Goal: Find specific page/section: Find specific page/section

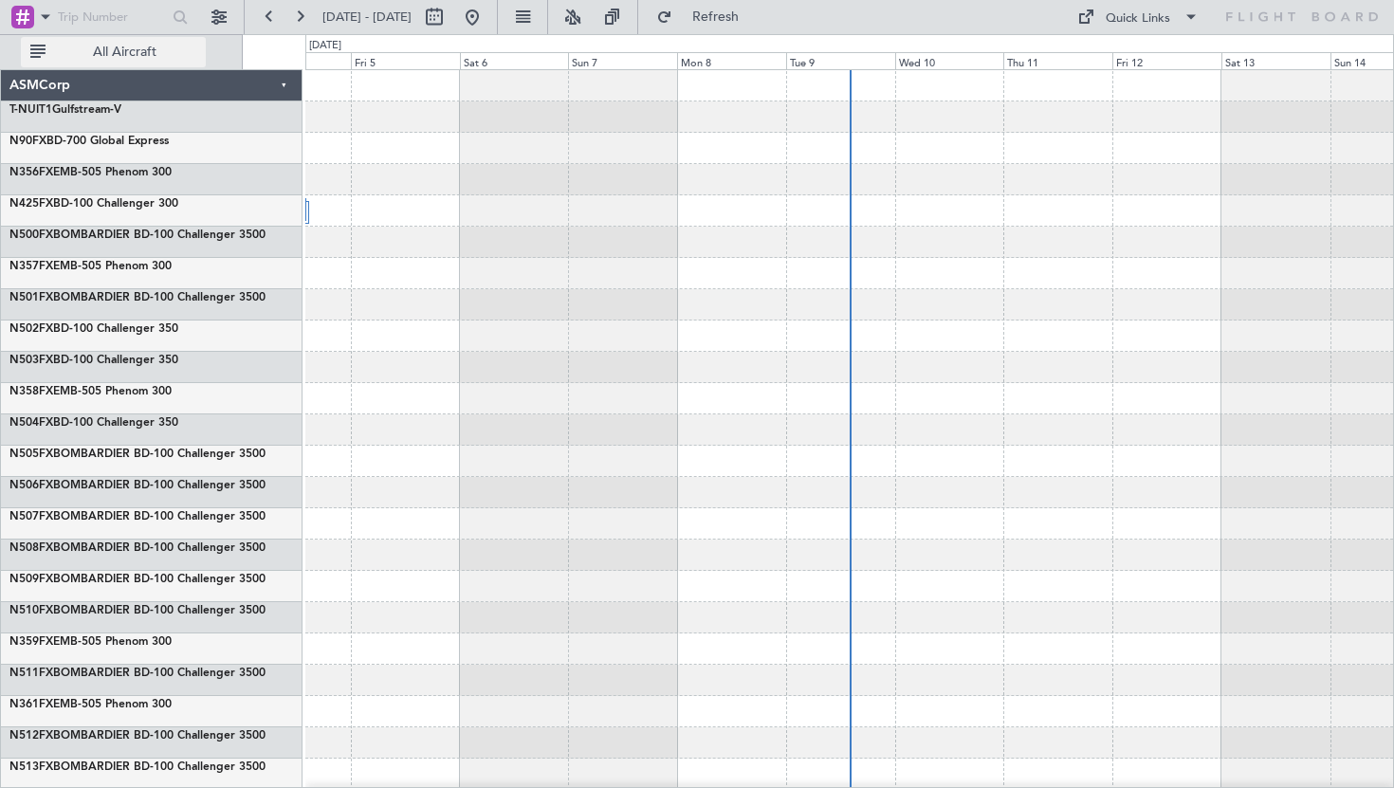
click at [143, 51] on span "All Aircraft" at bounding box center [124, 52] width 151 height 13
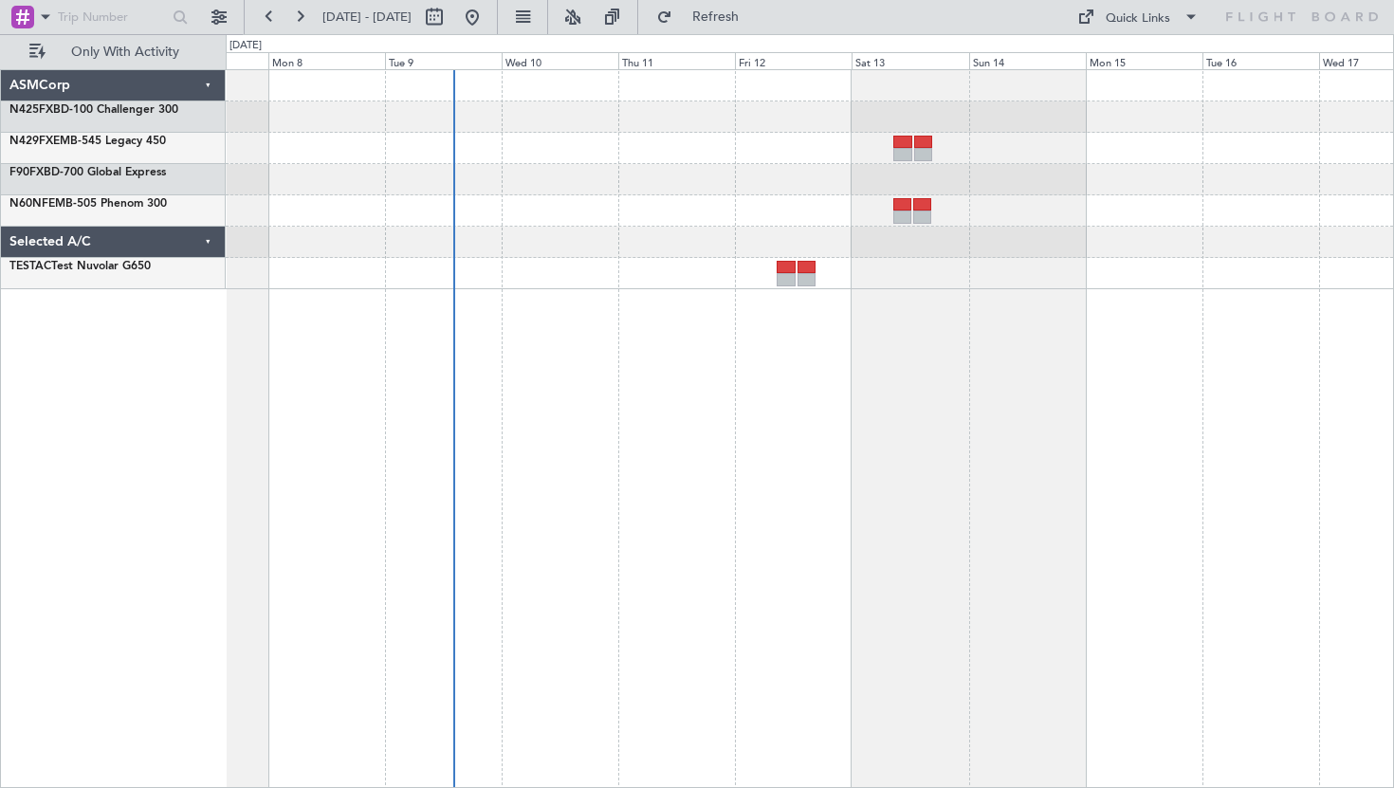
click at [702, 378] on div at bounding box center [810, 428] width 1169 height 719
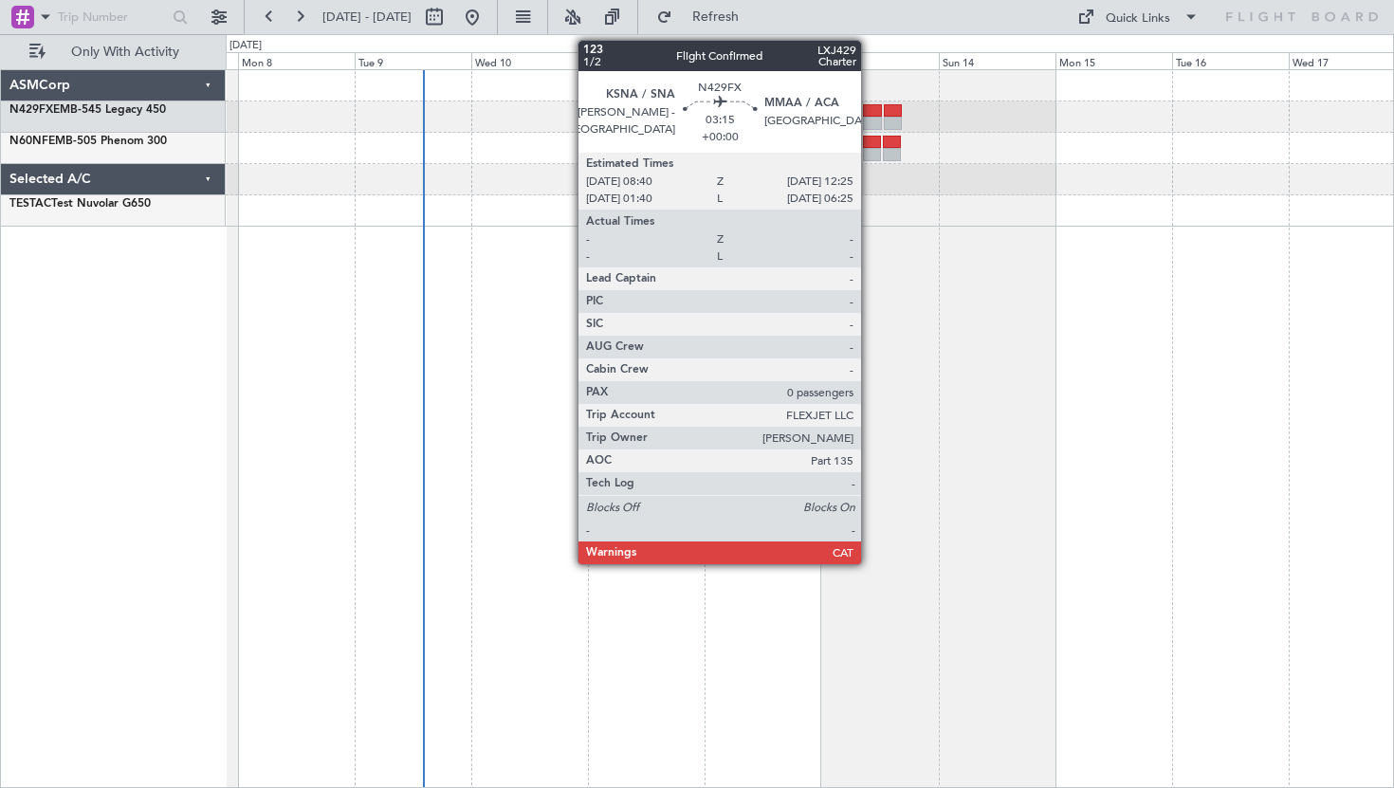
click at [870, 120] on div at bounding box center [872, 123] width 19 height 13
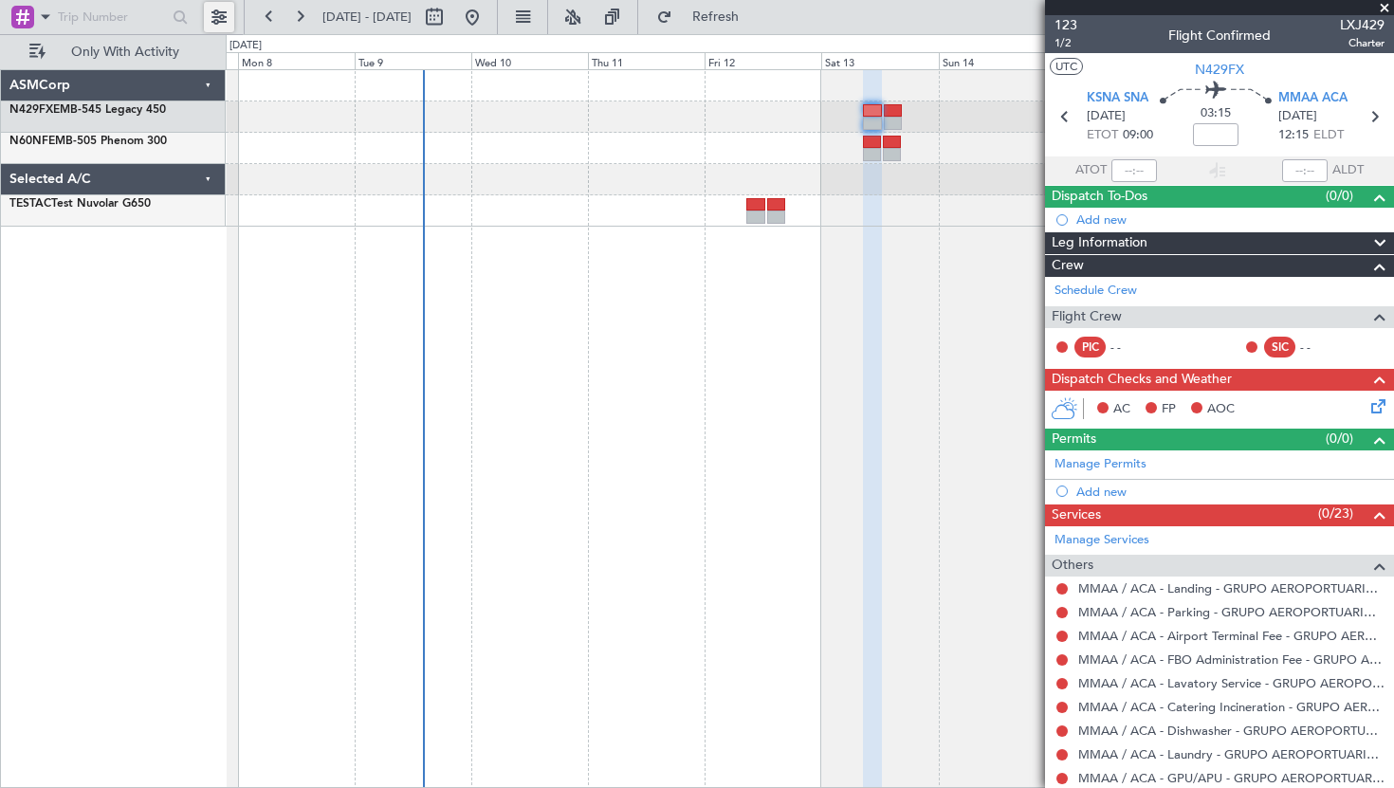
click at [212, 17] on button at bounding box center [219, 17] width 30 height 30
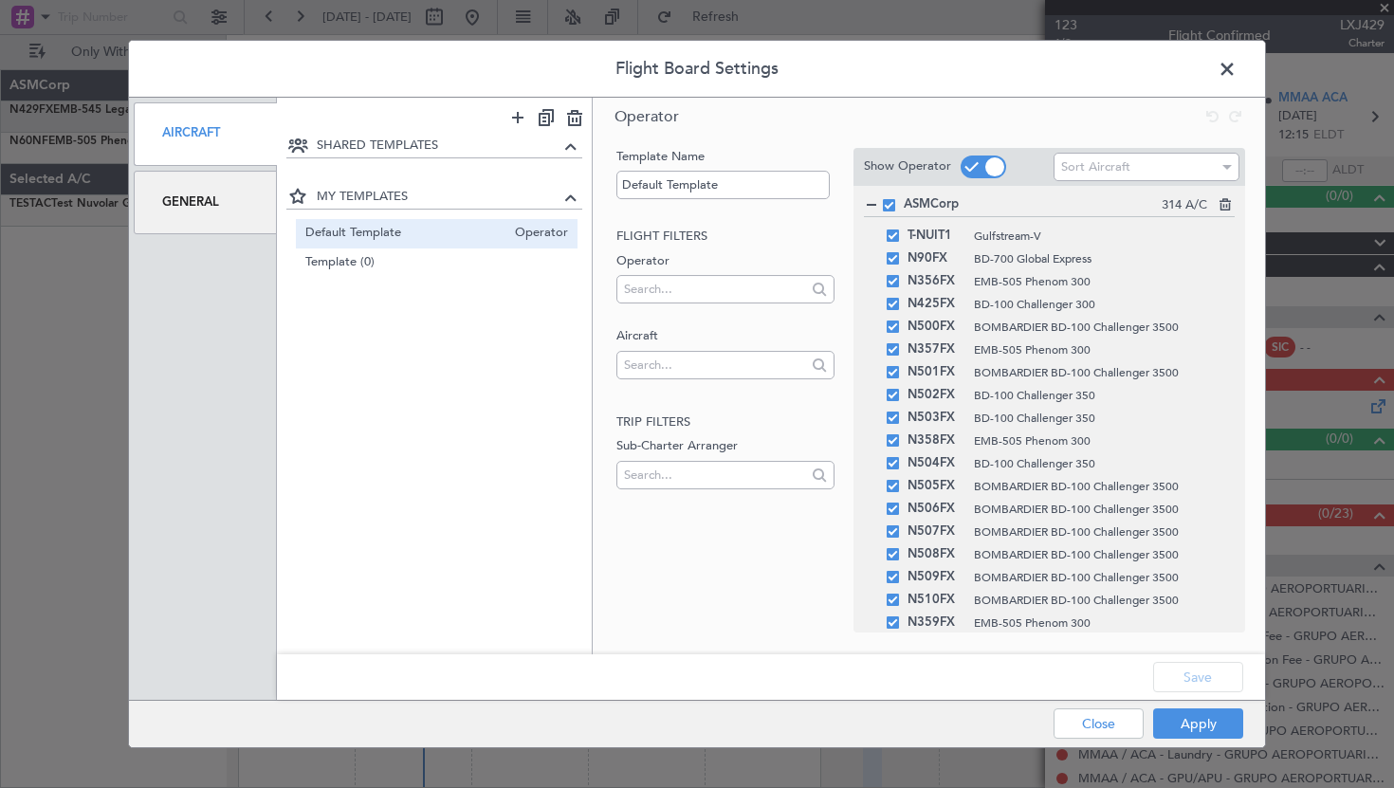
click at [189, 208] on div "General" at bounding box center [205, 203] width 143 height 64
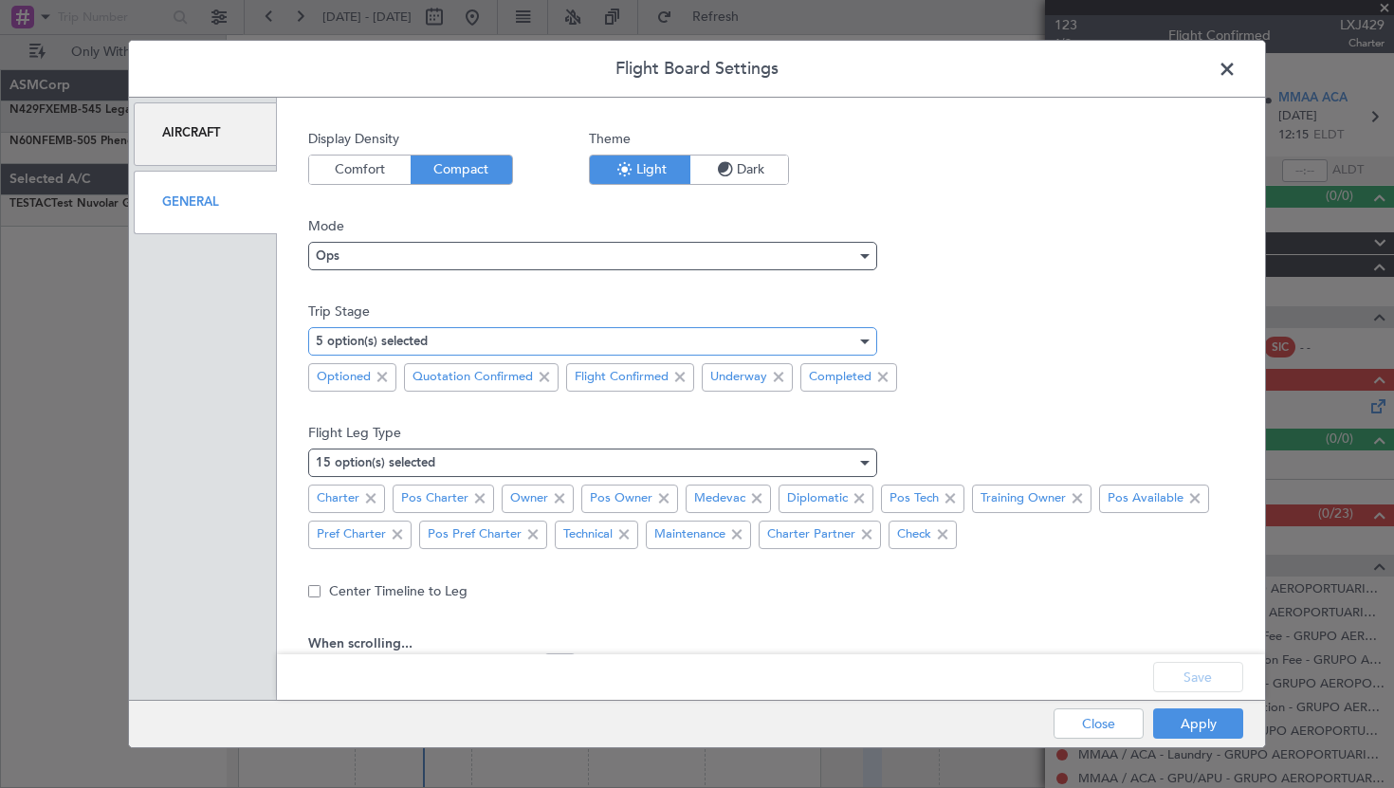
click at [481, 342] on div "5 option(s) selected" at bounding box center [586, 341] width 541 height 28
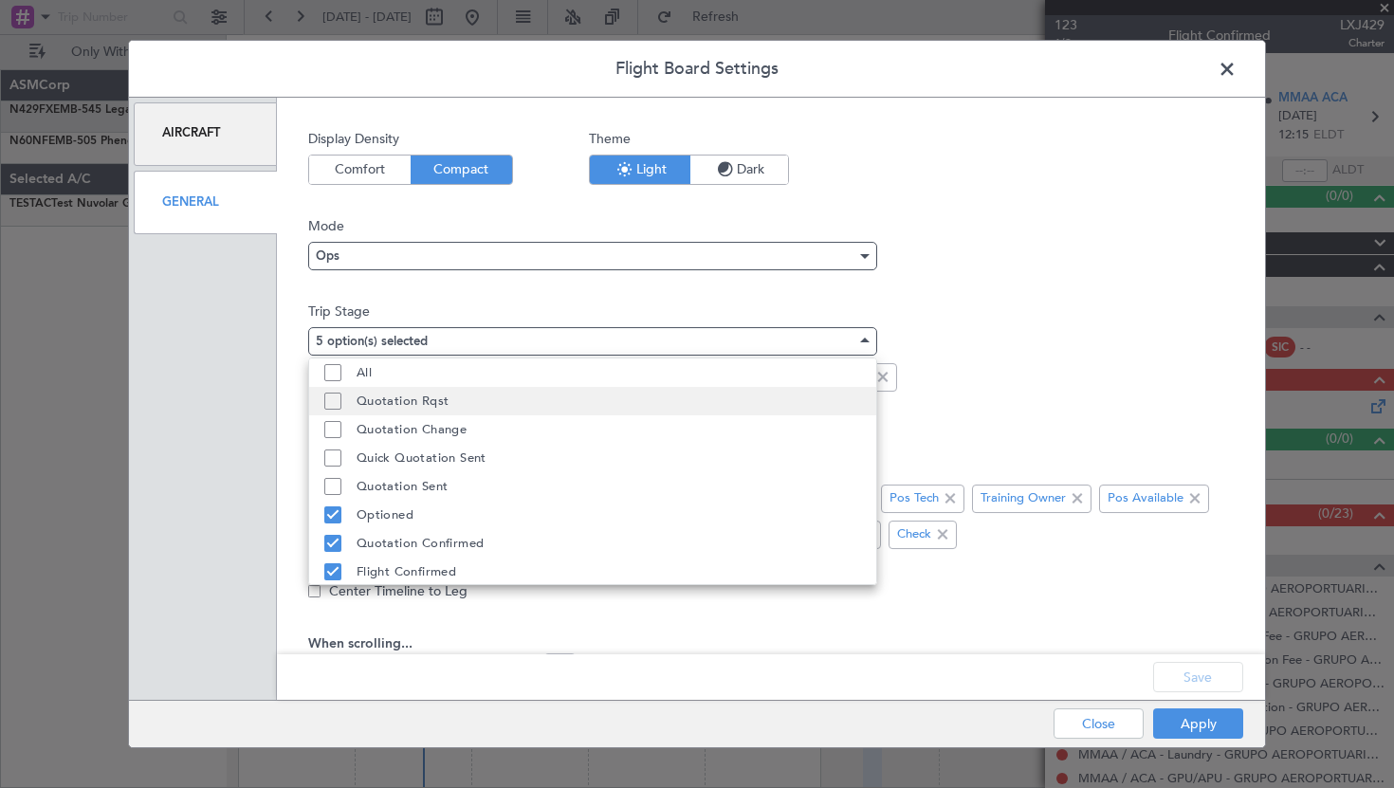
click at [397, 398] on span "Quotation Rqst" at bounding box center [403, 401] width 93 height 28
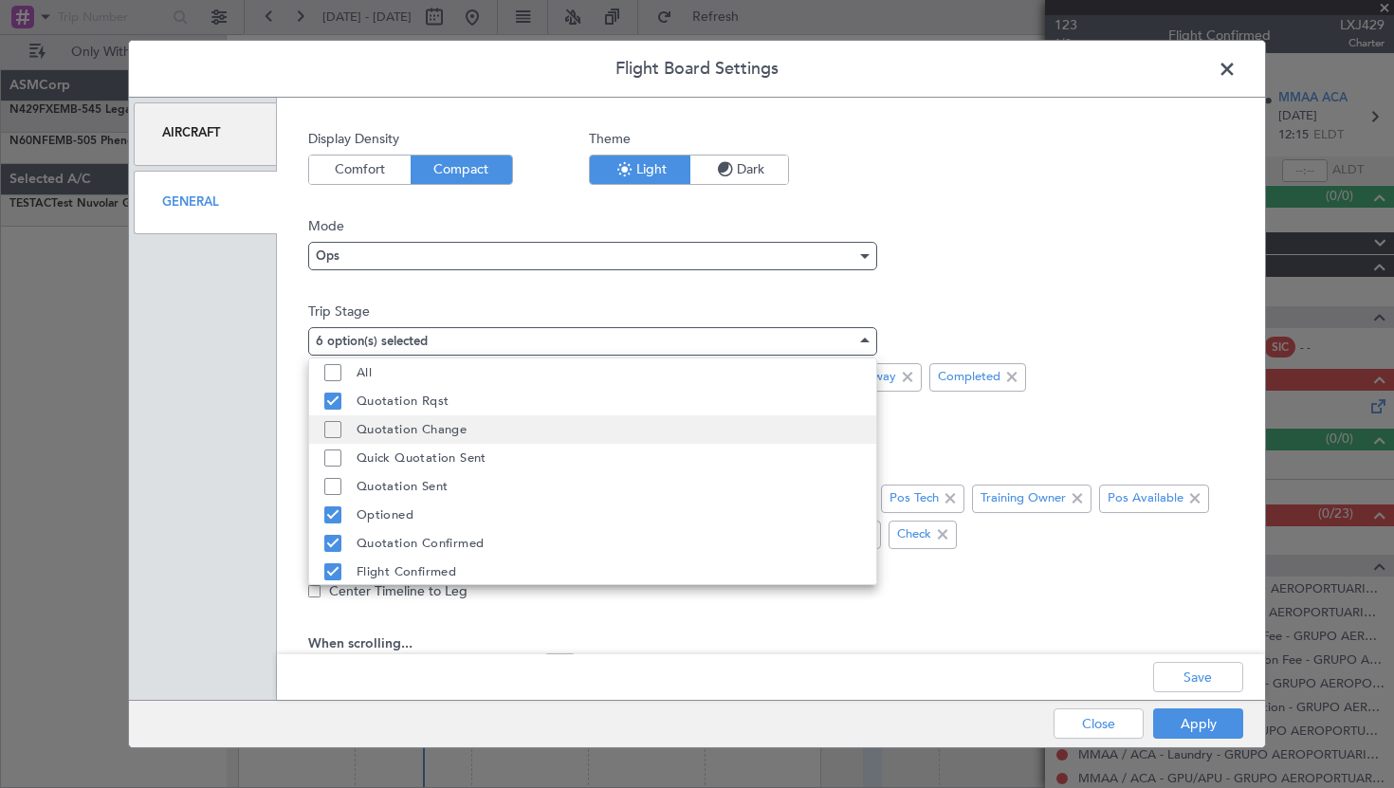
click at [397, 441] on span "Quotation Change" at bounding box center [412, 429] width 111 height 28
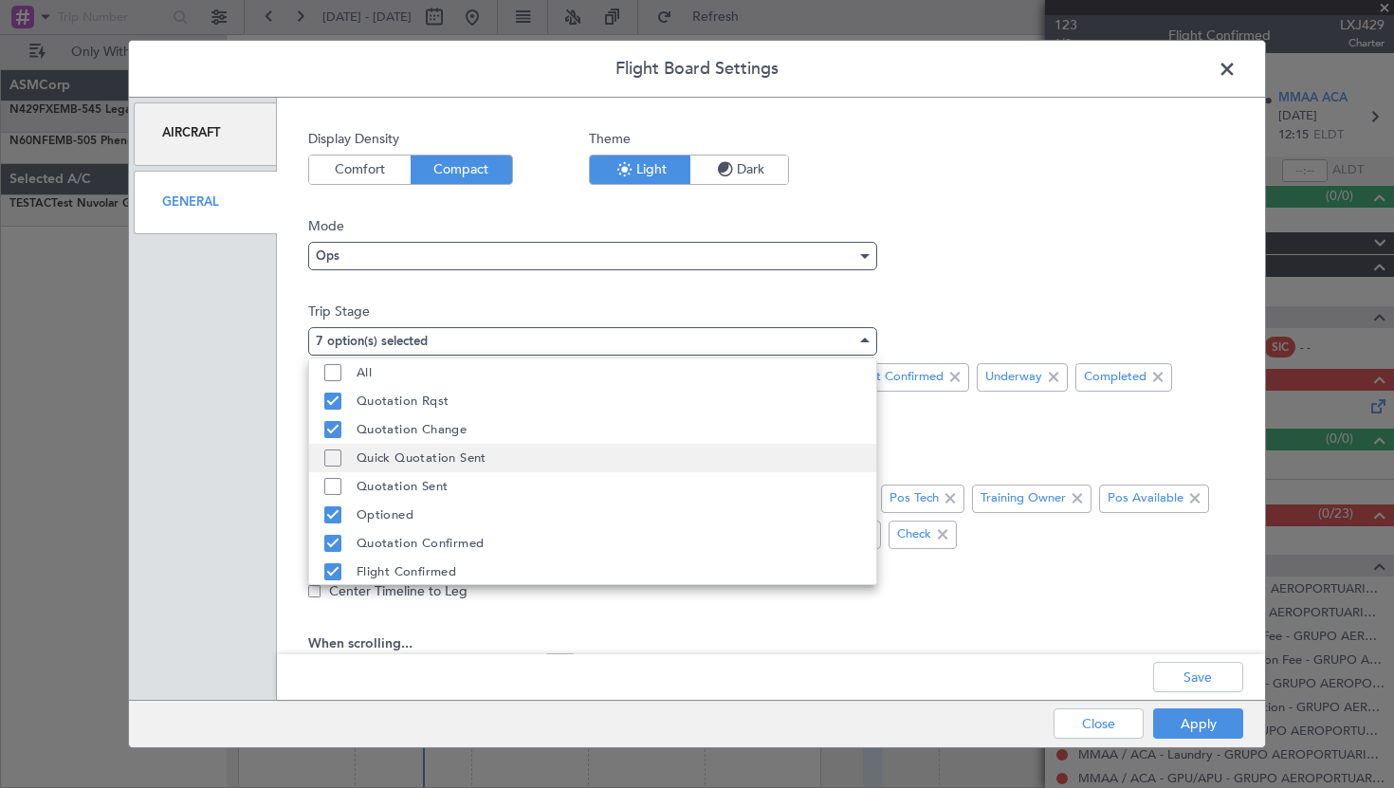
click at [397, 460] on span "Quick Quotation Sent" at bounding box center [422, 458] width 130 height 28
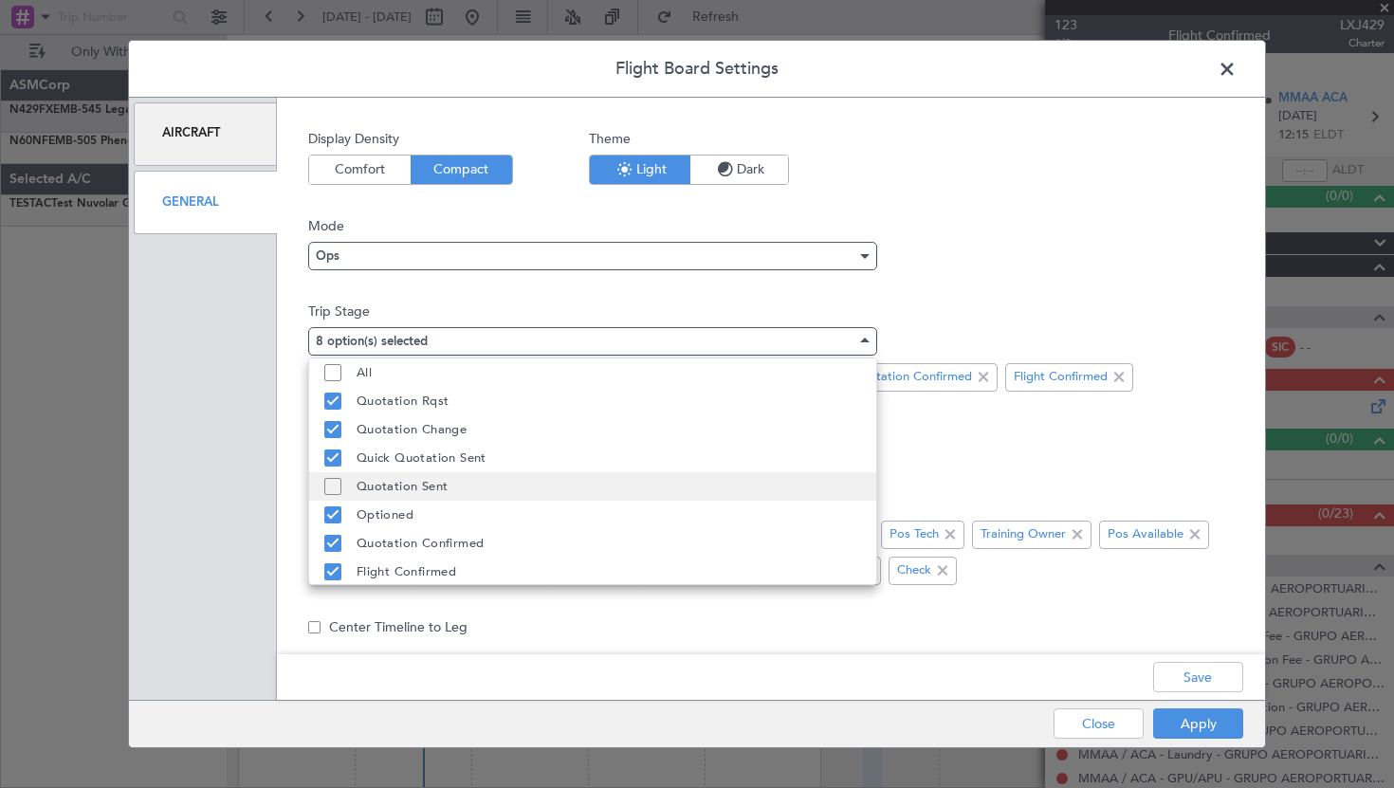
click at [397, 480] on span "Quotation Sent" at bounding box center [403, 486] width 92 height 28
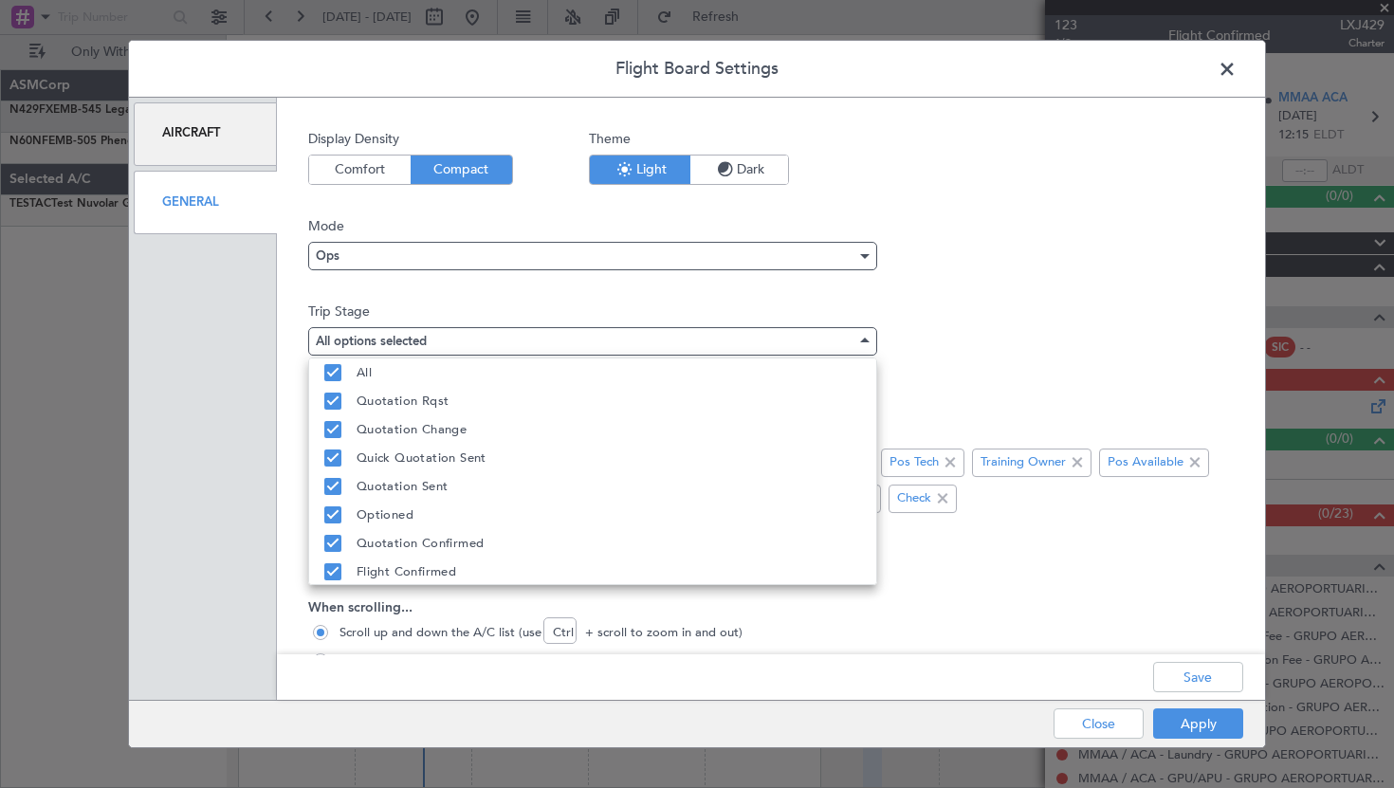
click at [1071, 334] on div at bounding box center [697, 394] width 1394 height 788
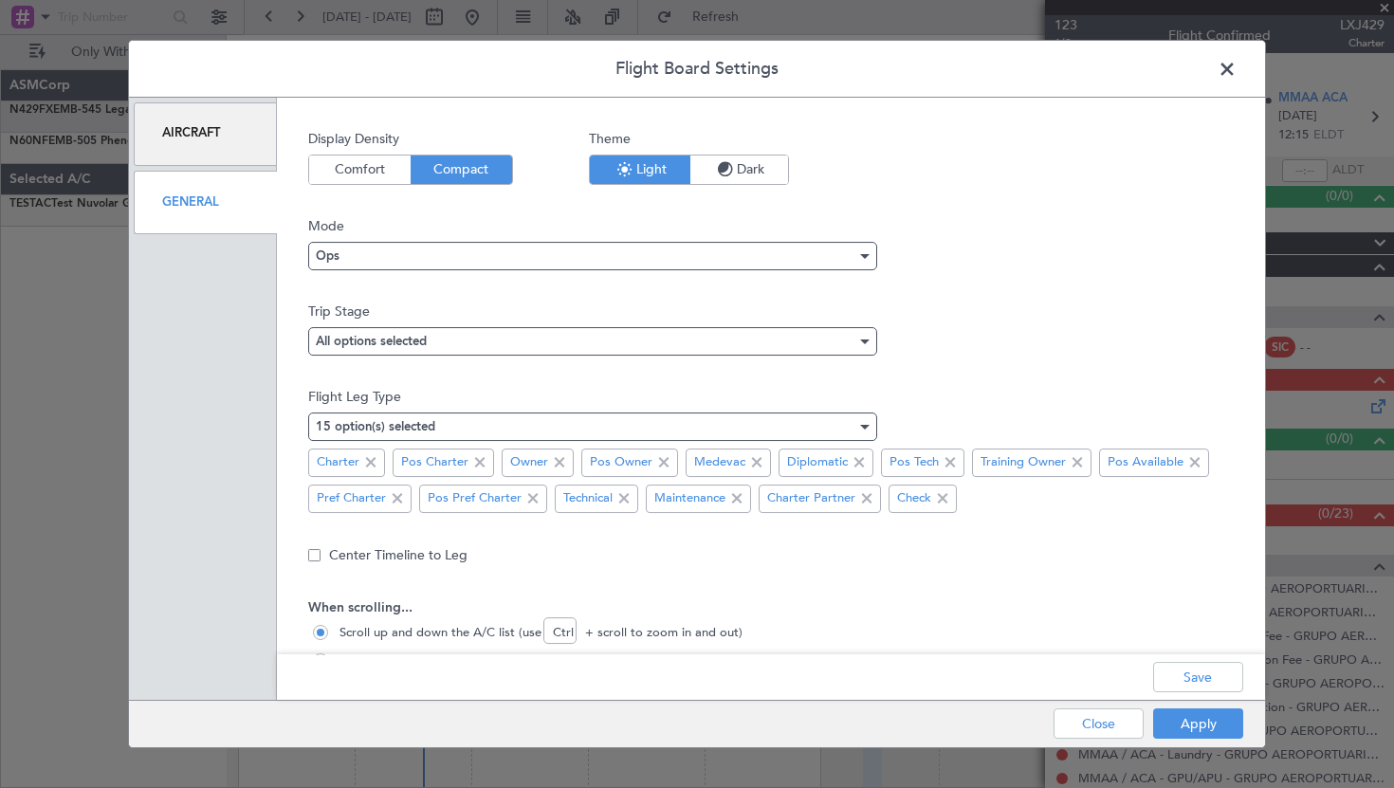
click at [1177, 709] on div "Apply Close" at bounding box center [1111, 724] width 276 height 46
click at [1177, 718] on button "Apply" at bounding box center [1198, 724] width 90 height 30
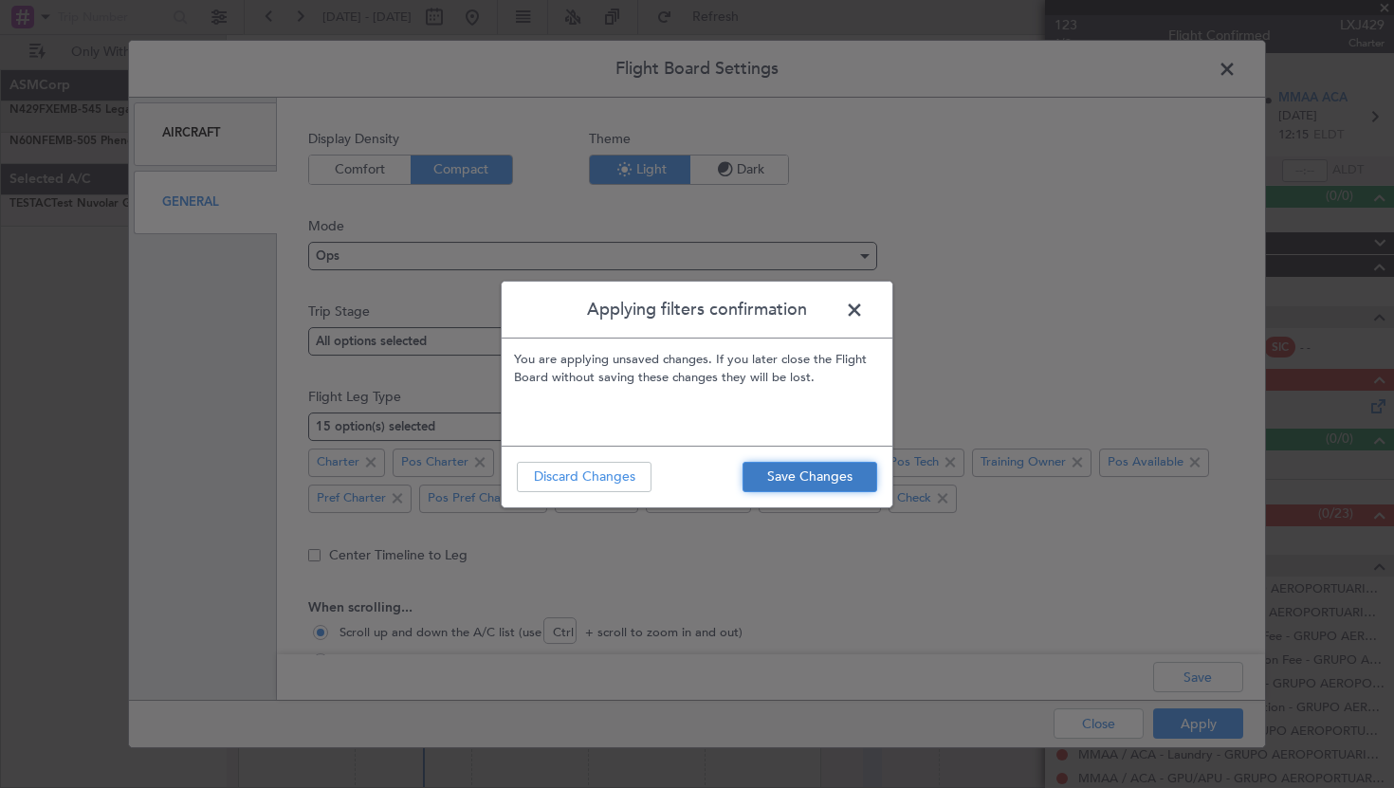
click at [845, 476] on button "Save Changes" at bounding box center [810, 477] width 135 height 30
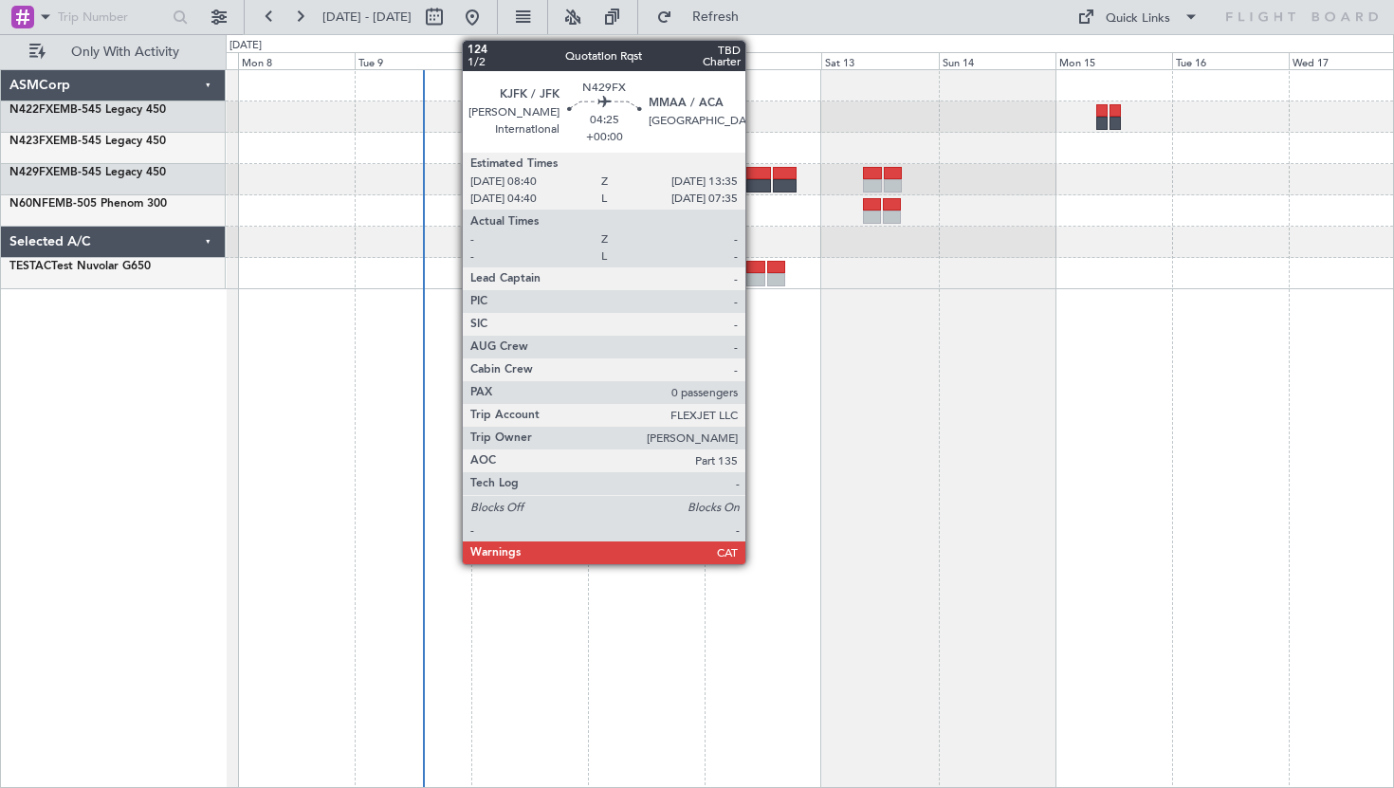
click at [754, 178] on div at bounding box center [758, 173] width 25 height 13
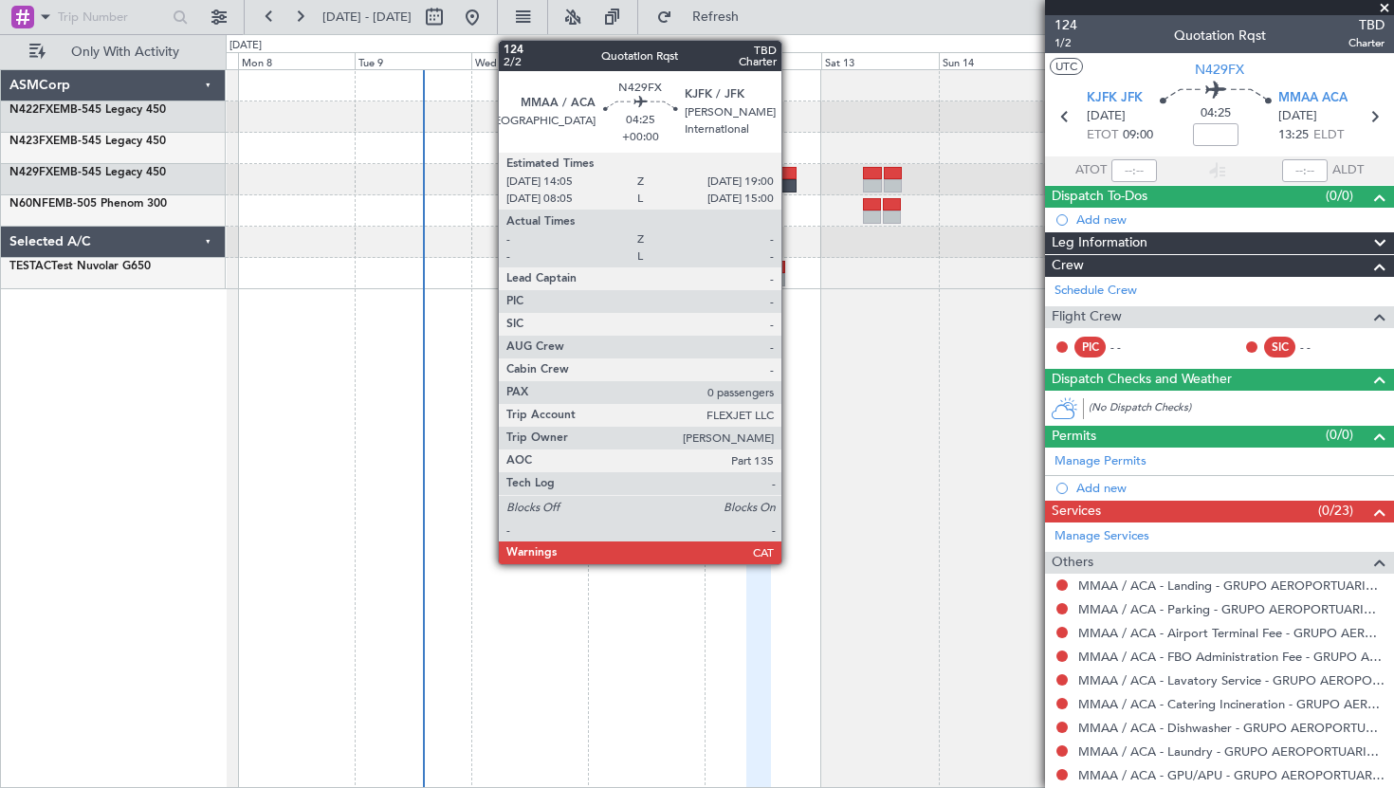
click at [789, 177] on div at bounding box center [785, 173] width 25 height 13
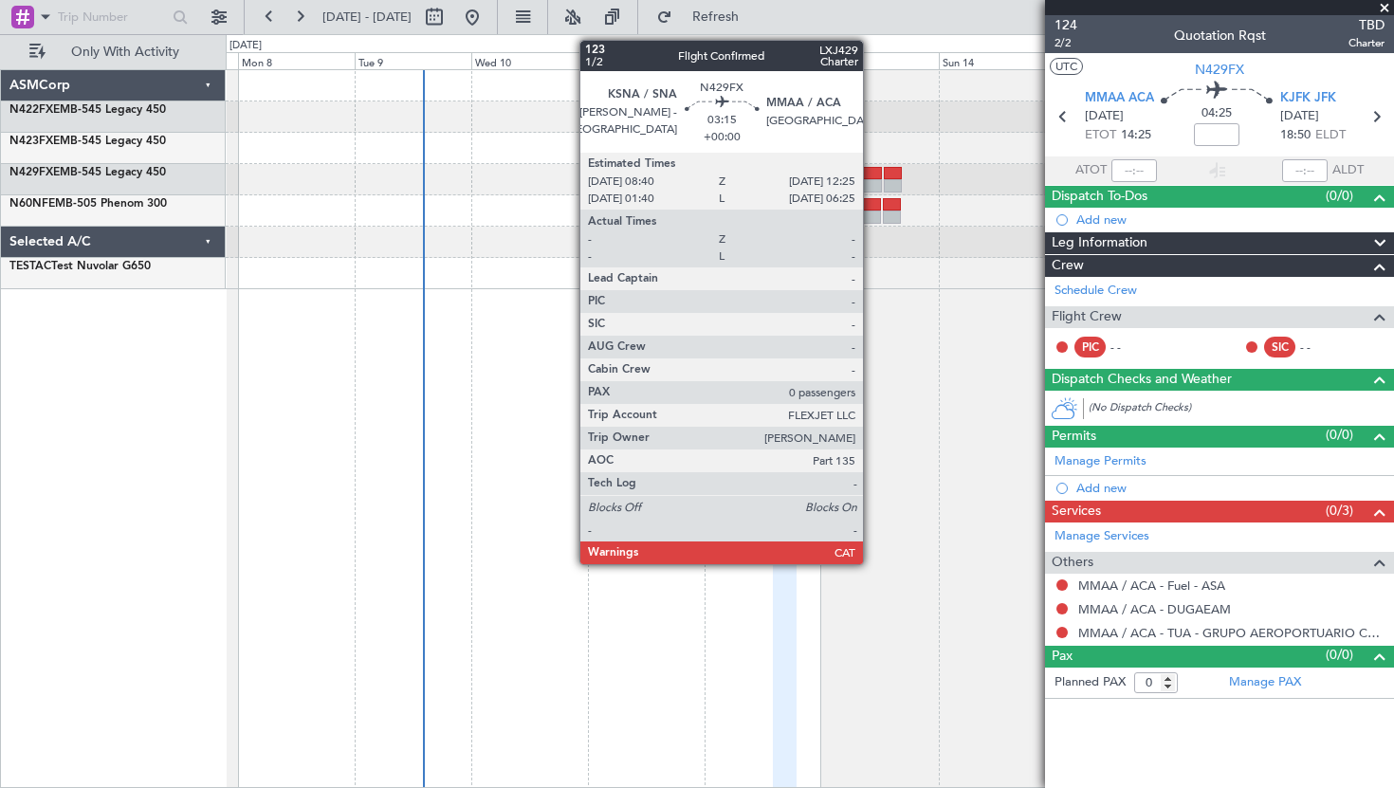
click at [872, 187] on div at bounding box center [872, 185] width 19 height 13
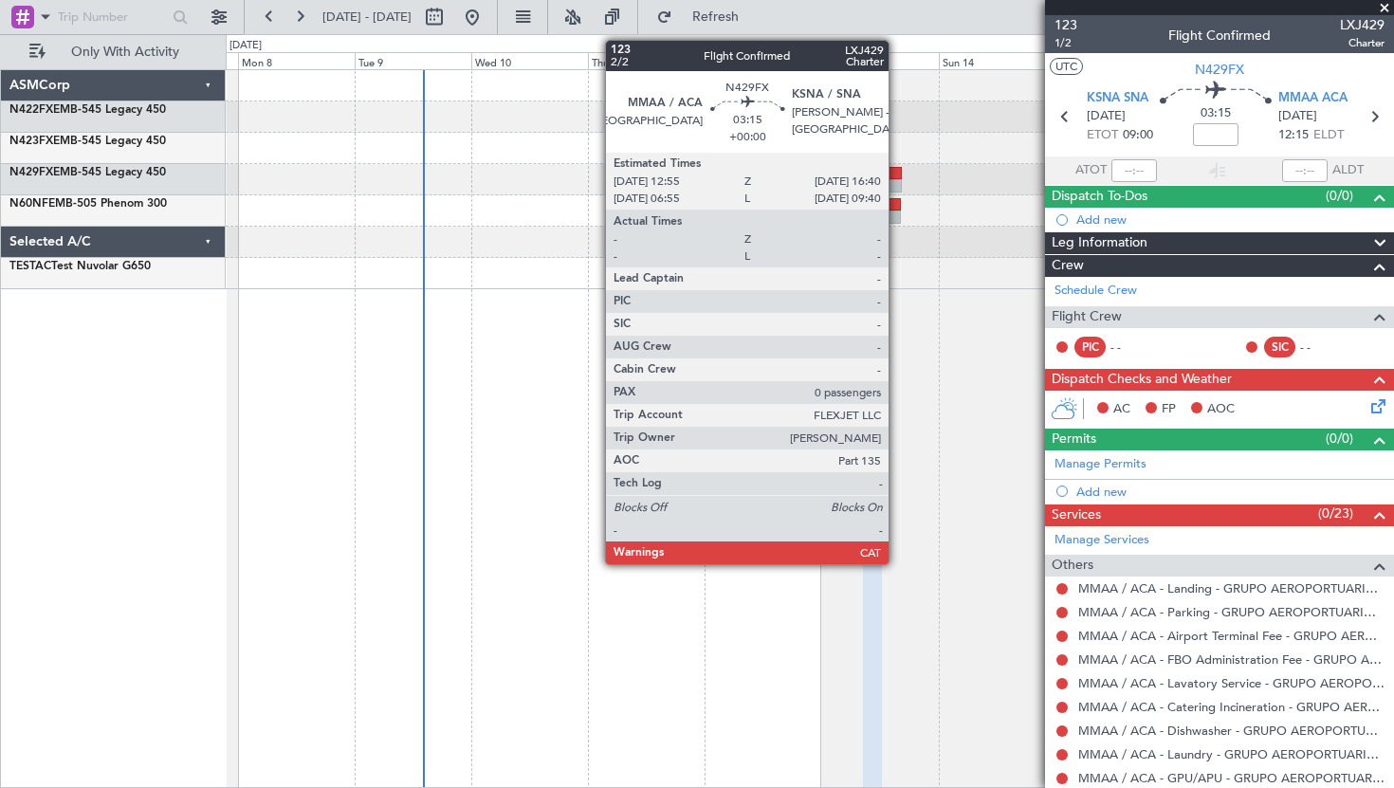
click at [896, 176] on div at bounding box center [893, 173] width 19 height 13
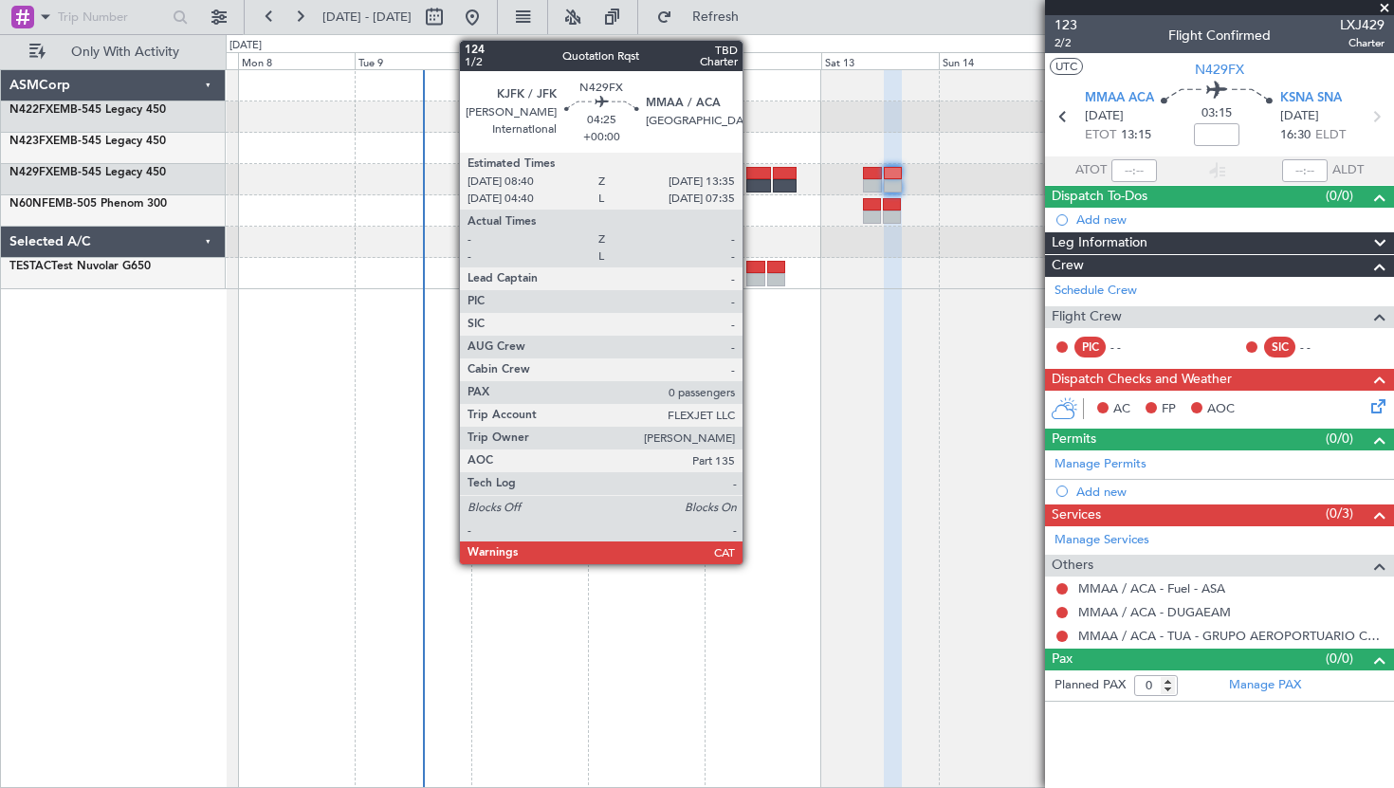
click at [751, 175] on div at bounding box center [758, 173] width 25 height 13
